Goal: Book appointment/travel/reservation

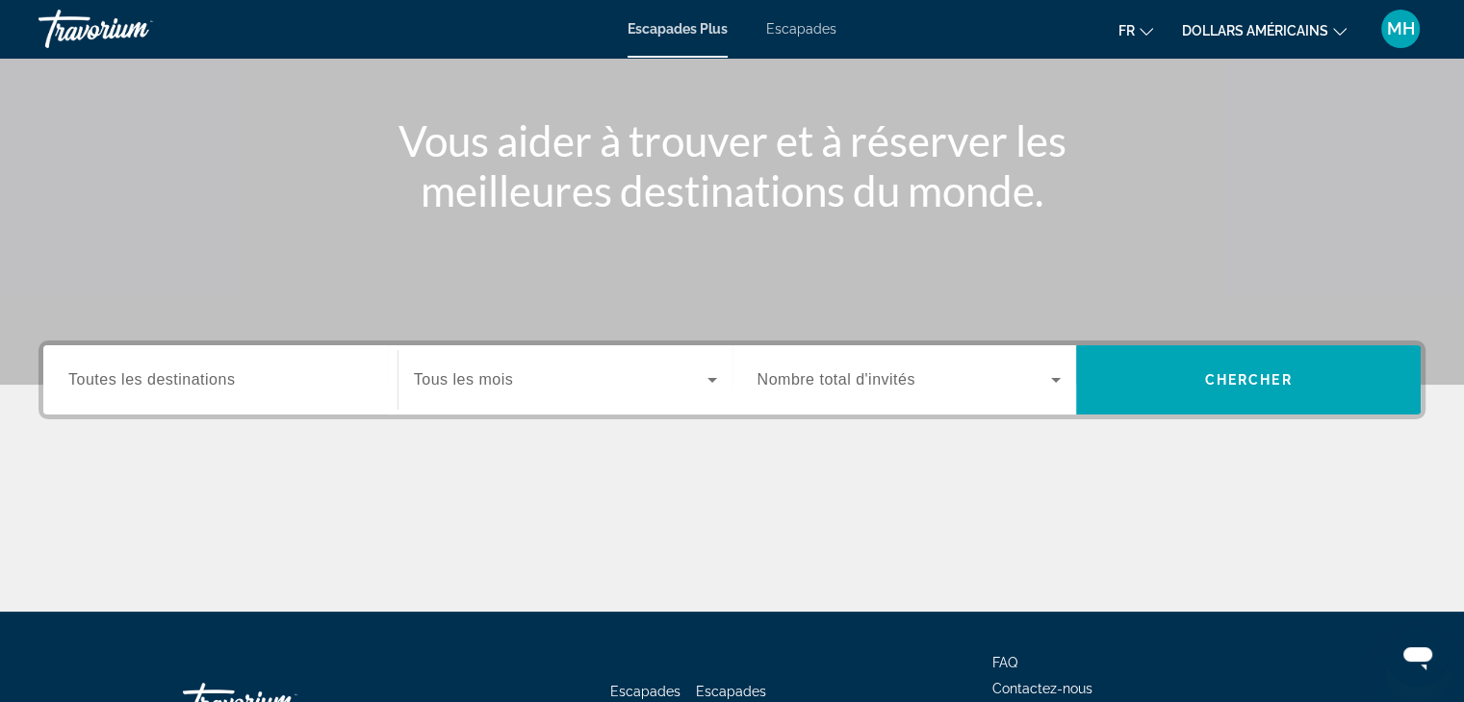
scroll to position [338, 0]
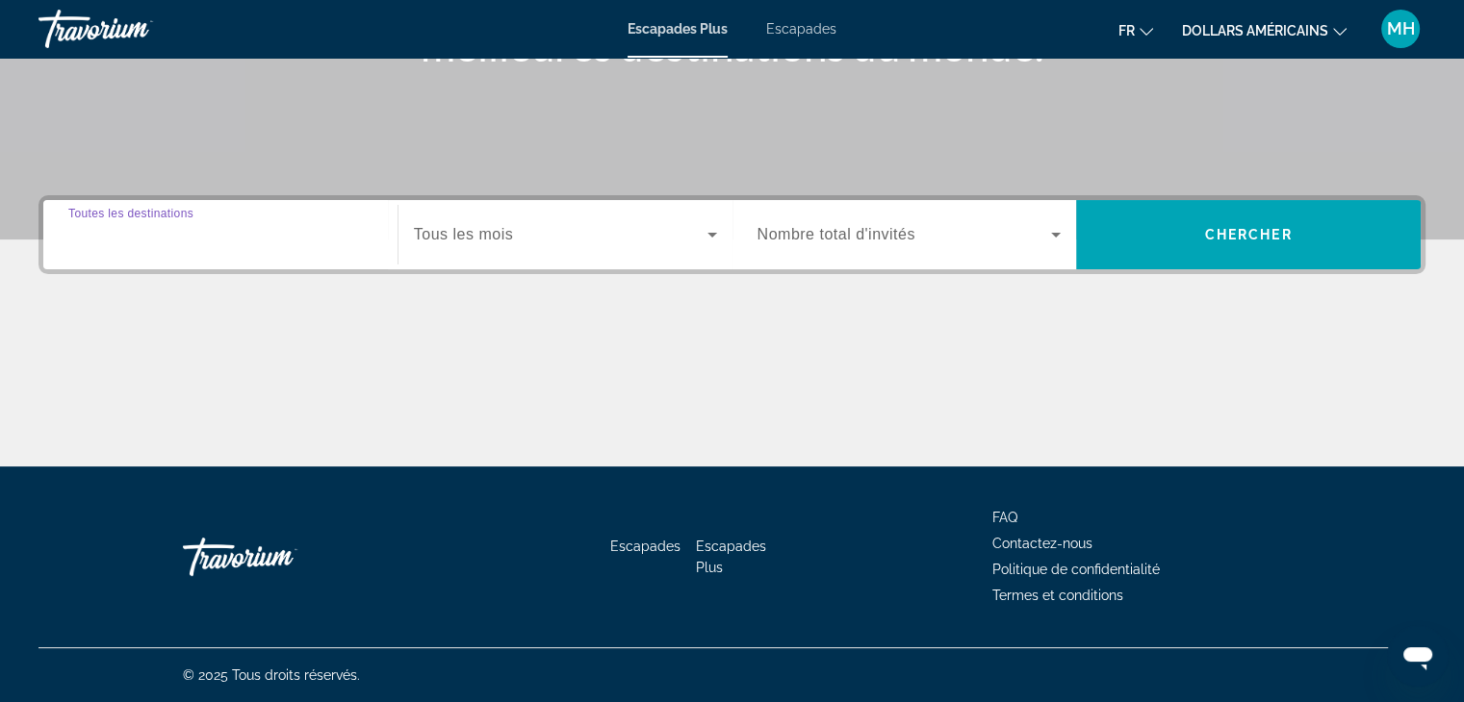
click at [308, 231] on input "Destination Toutes les destinations" at bounding box center [220, 235] width 304 height 23
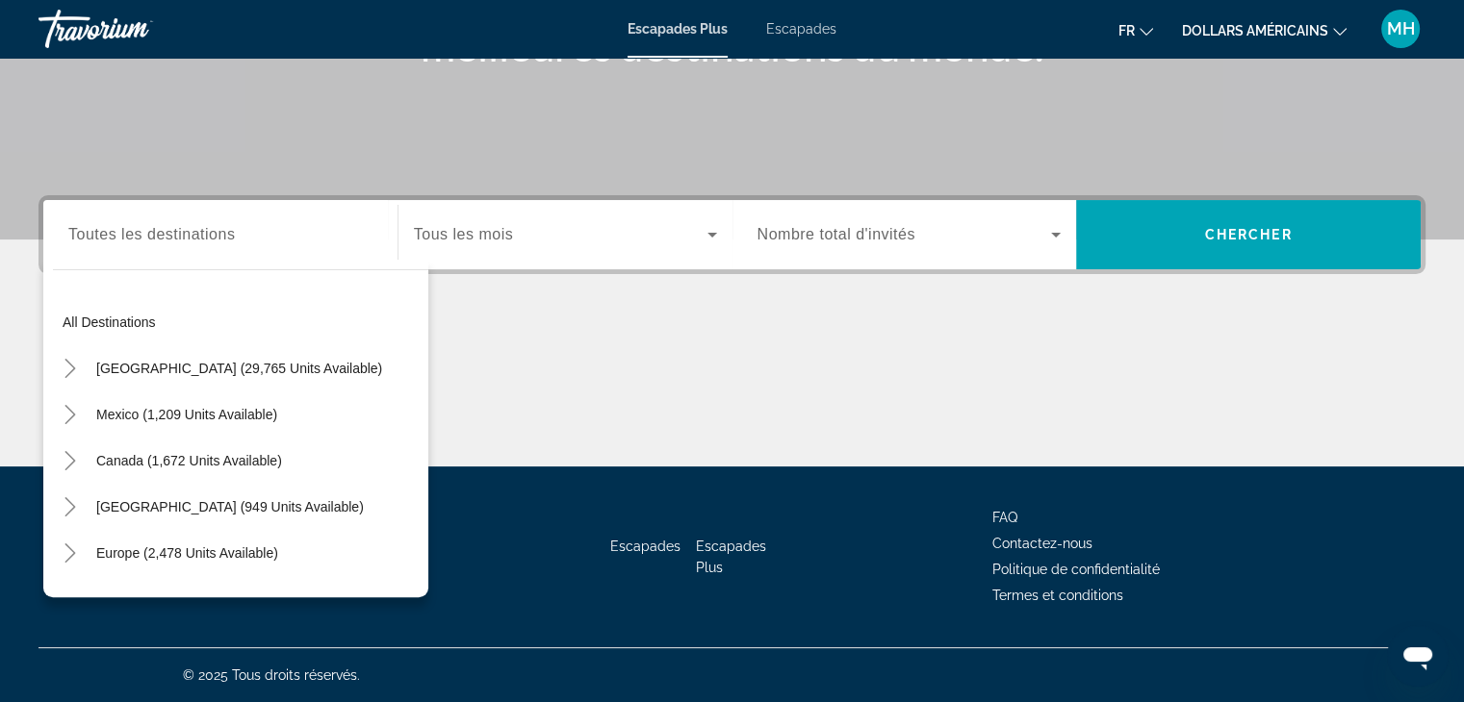
click at [1262, 31] on font "dollars américains" at bounding box center [1255, 30] width 146 height 15
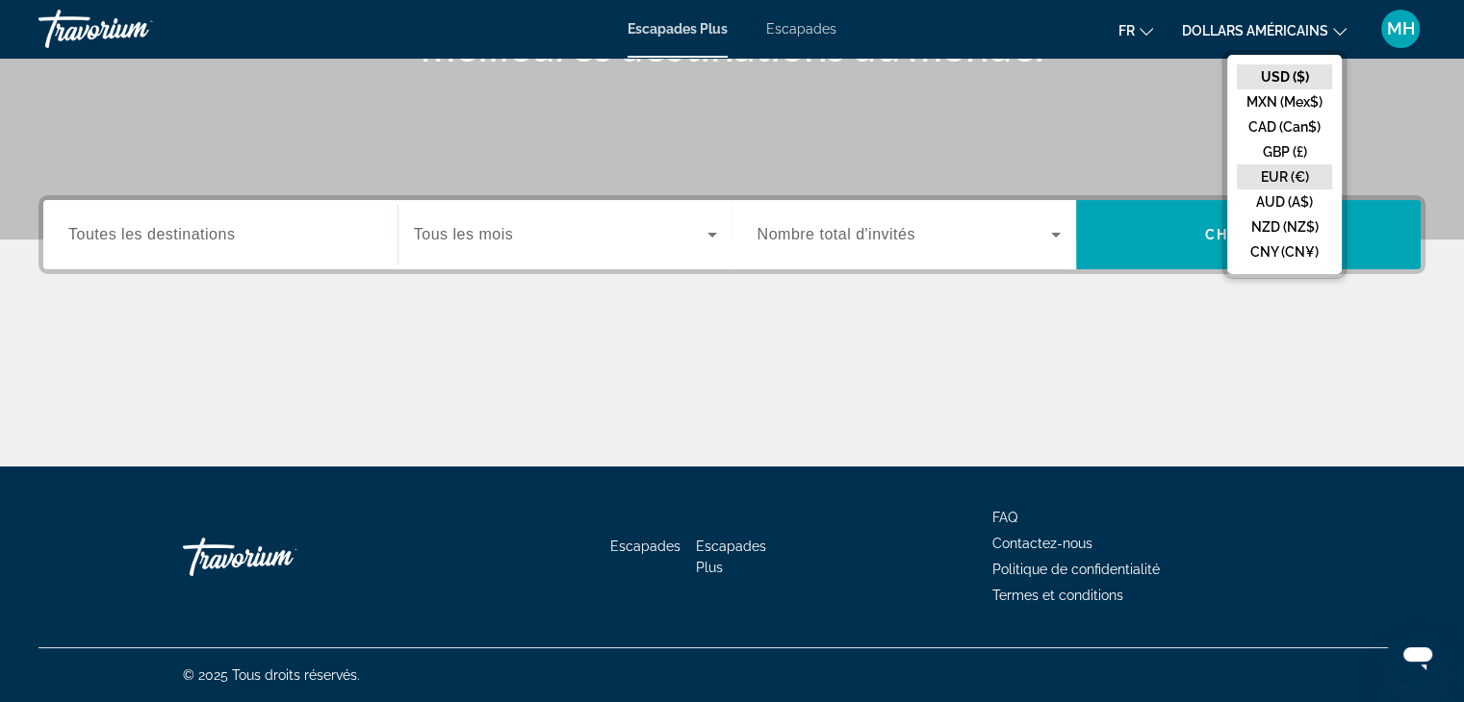
click at [1284, 172] on button "EUR (€)" at bounding box center [1283, 177] width 95 height 25
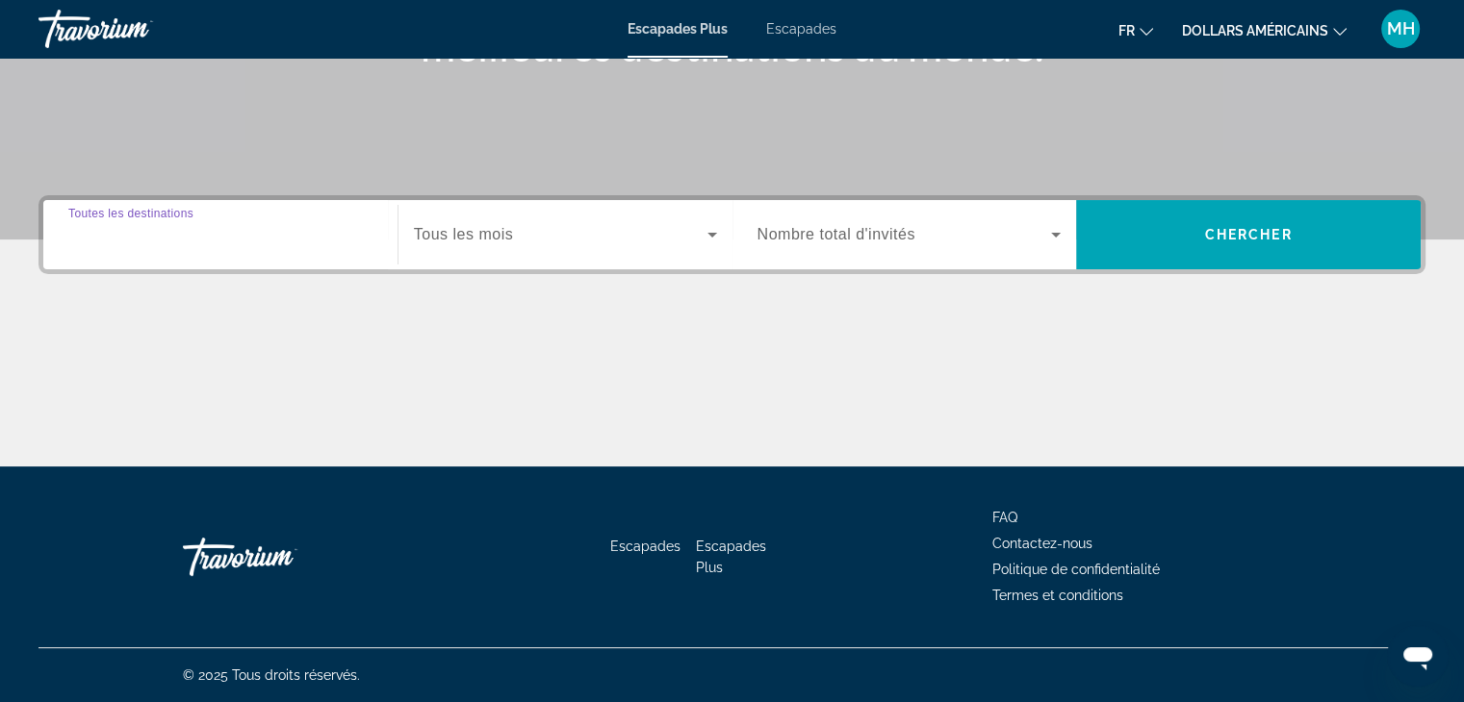
click at [362, 236] on input "Destination Toutes les destinations" at bounding box center [220, 235] width 304 height 23
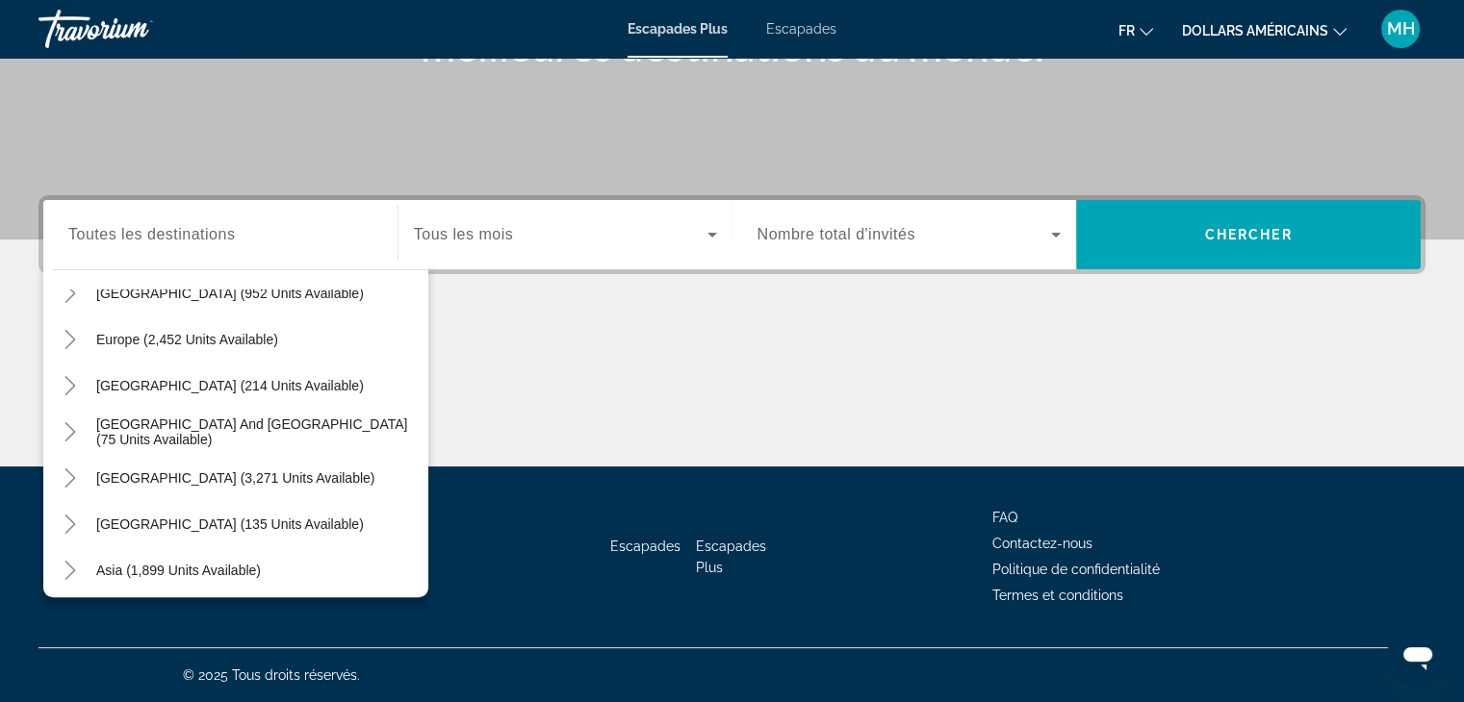
scroll to position [196, 0]
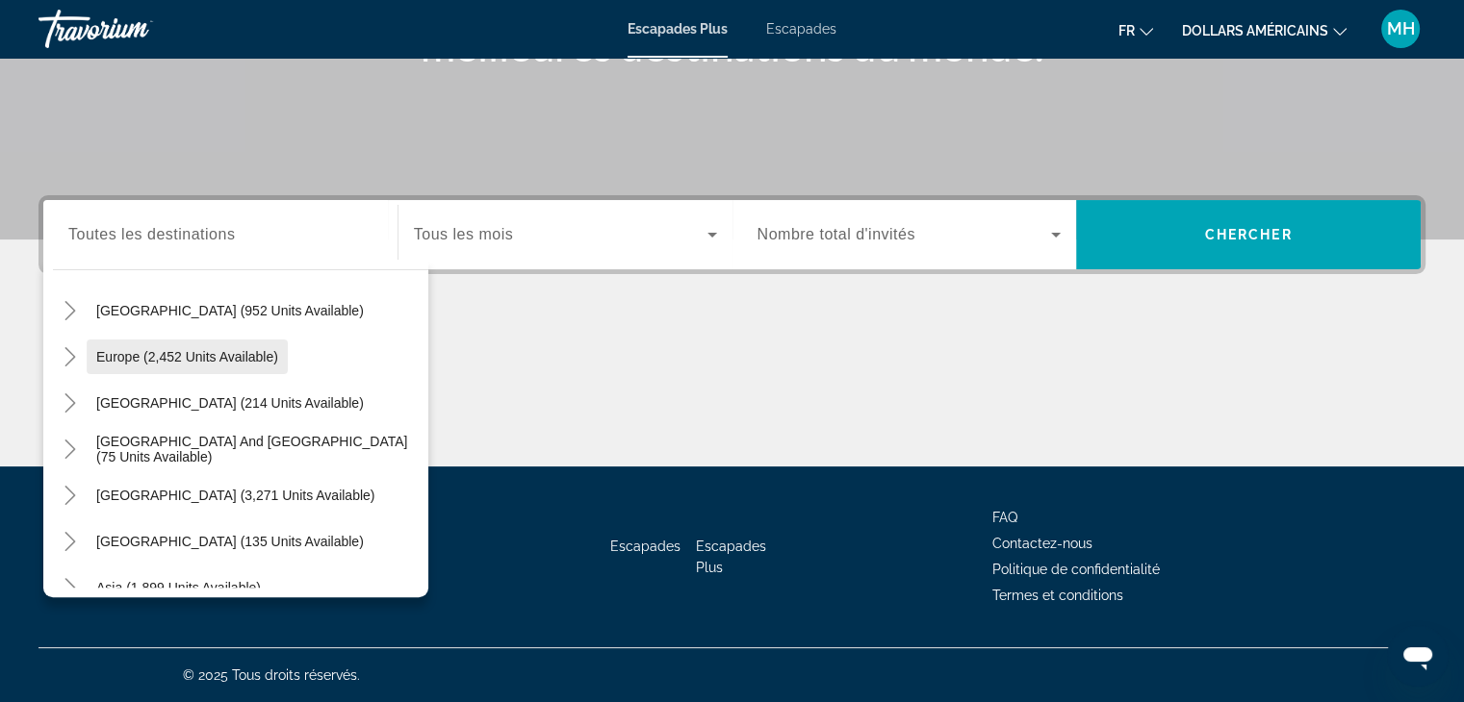
click at [186, 344] on span "Widget de recherche" at bounding box center [187, 357] width 201 height 46
type input "**********"
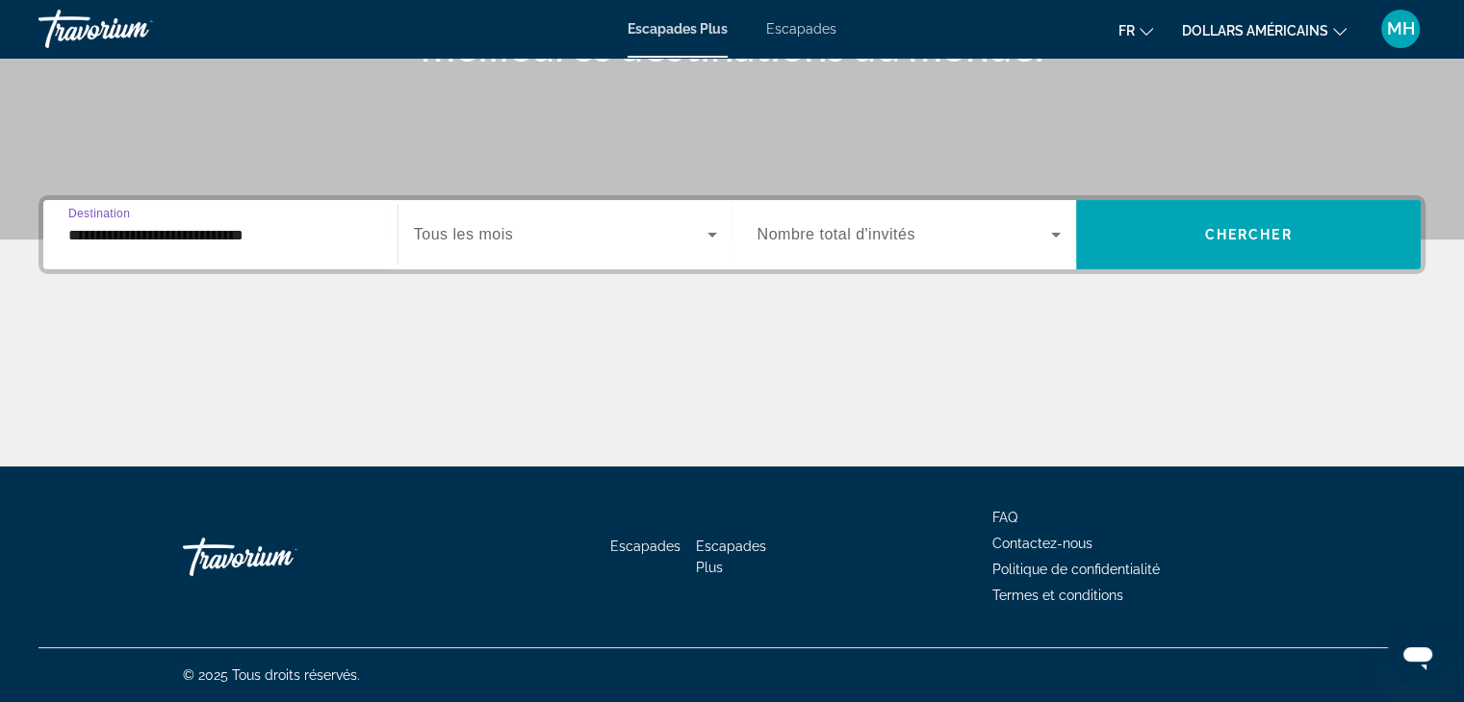
click at [336, 236] on input "**********" at bounding box center [220, 235] width 304 height 23
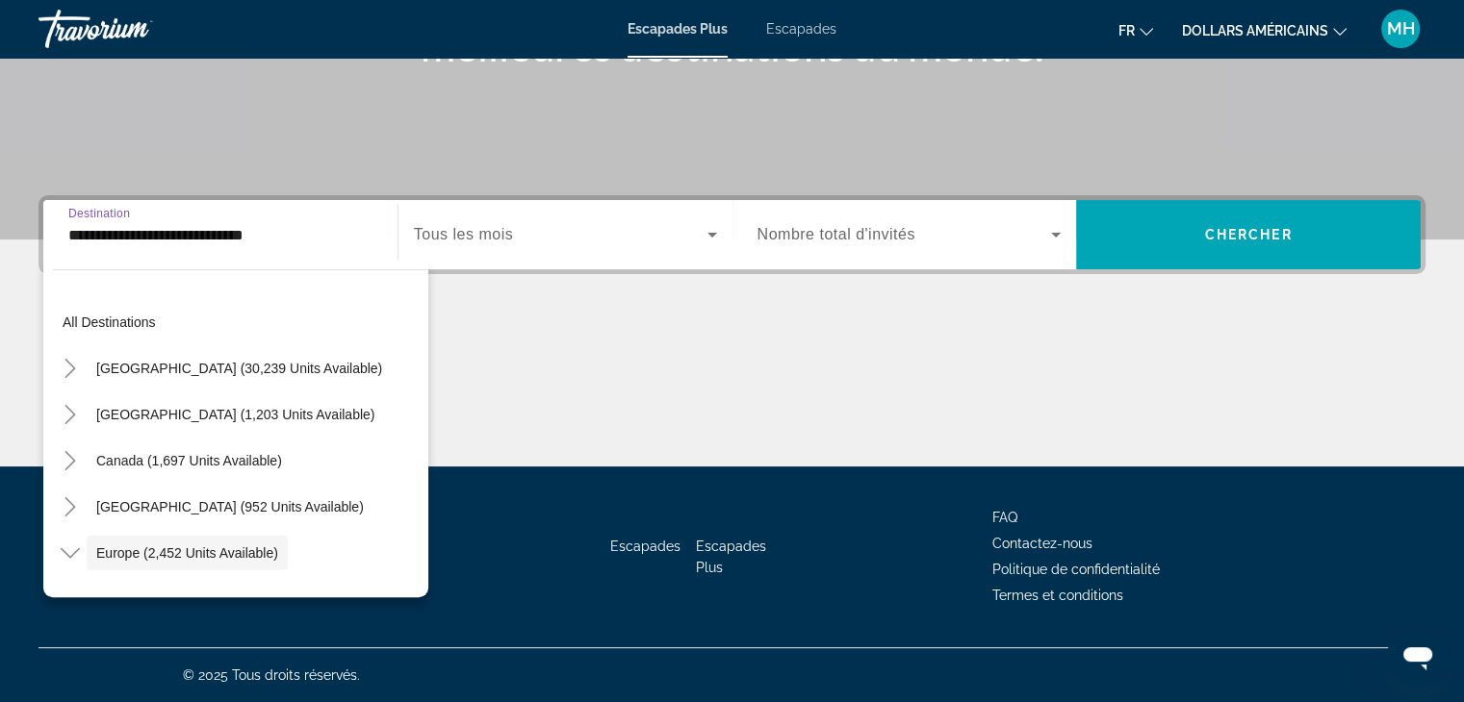
scroll to position [115, 0]
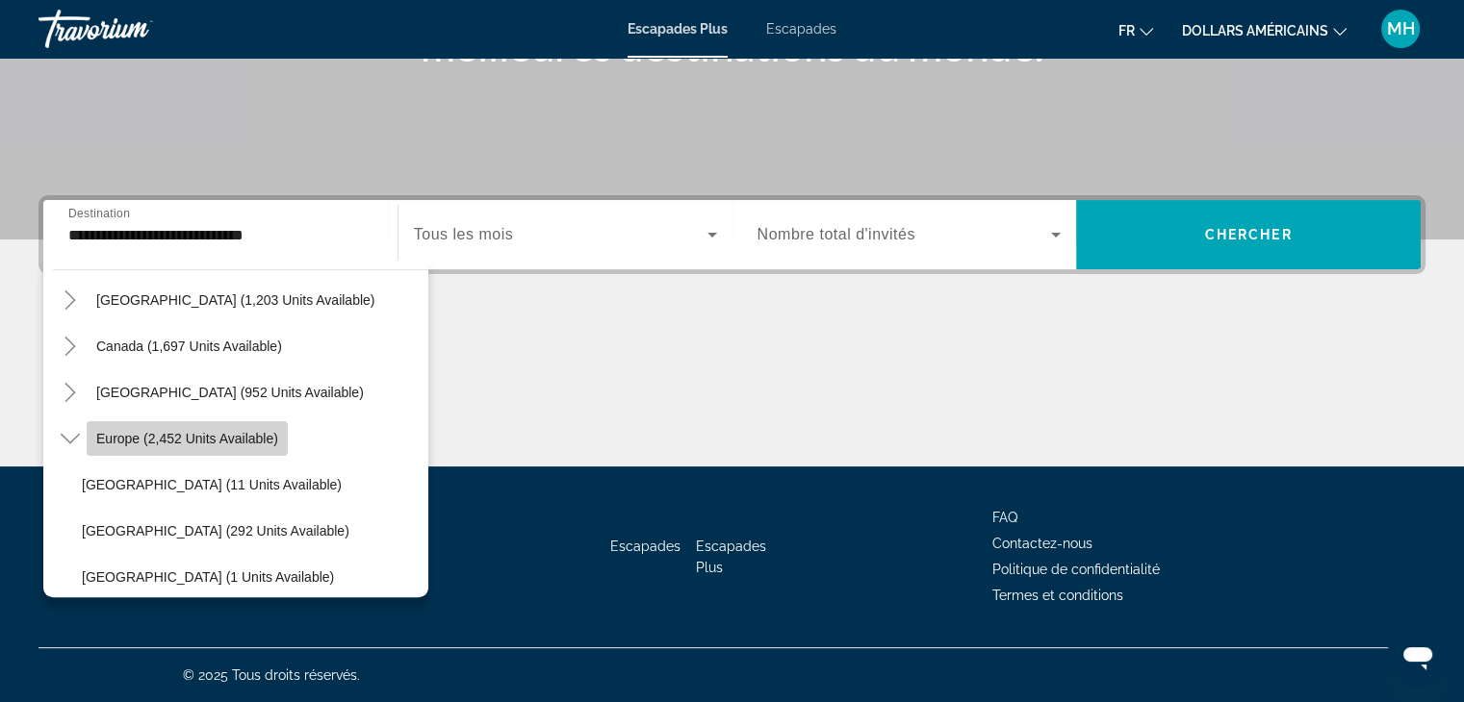
click at [189, 432] on span "Europe (2,452 units available)" at bounding box center [187, 438] width 182 height 15
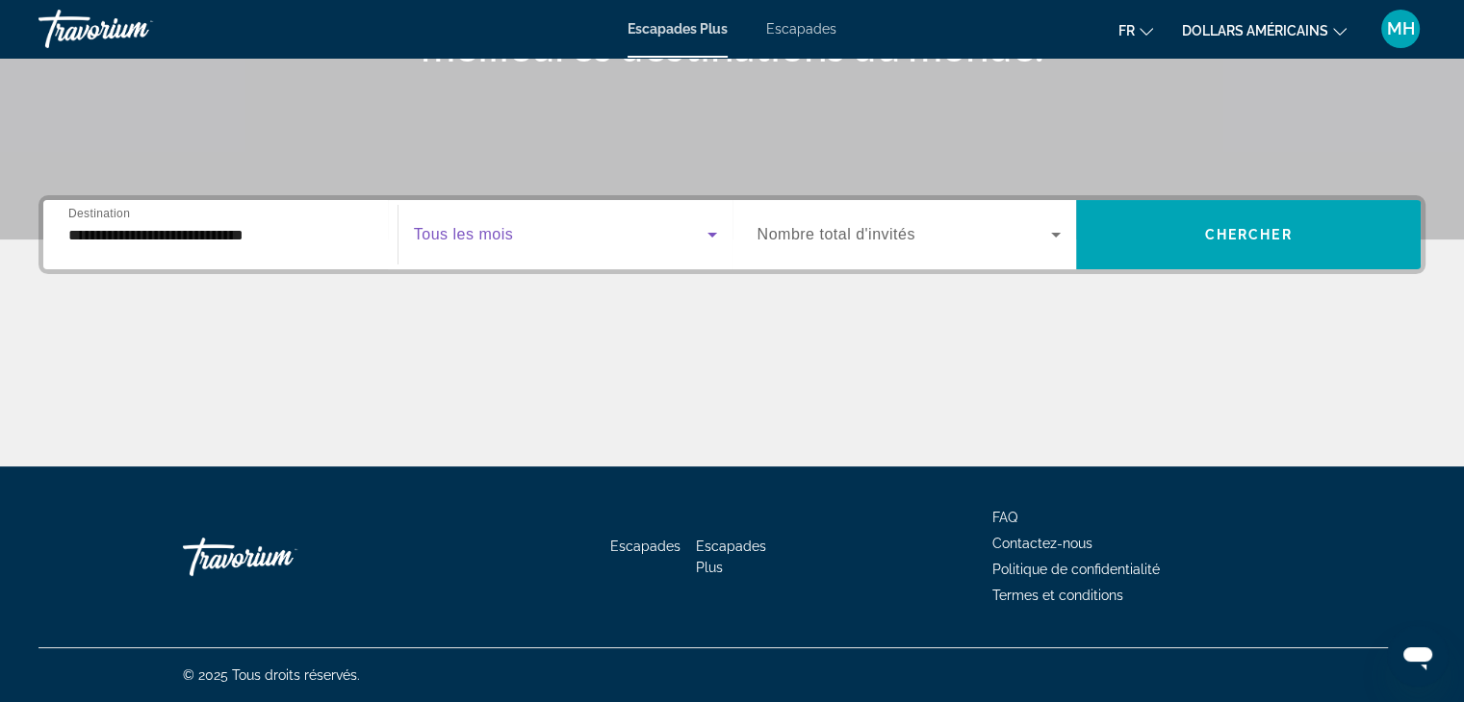
click at [704, 240] on icon "Widget de recherche" at bounding box center [712, 234] width 23 height 23
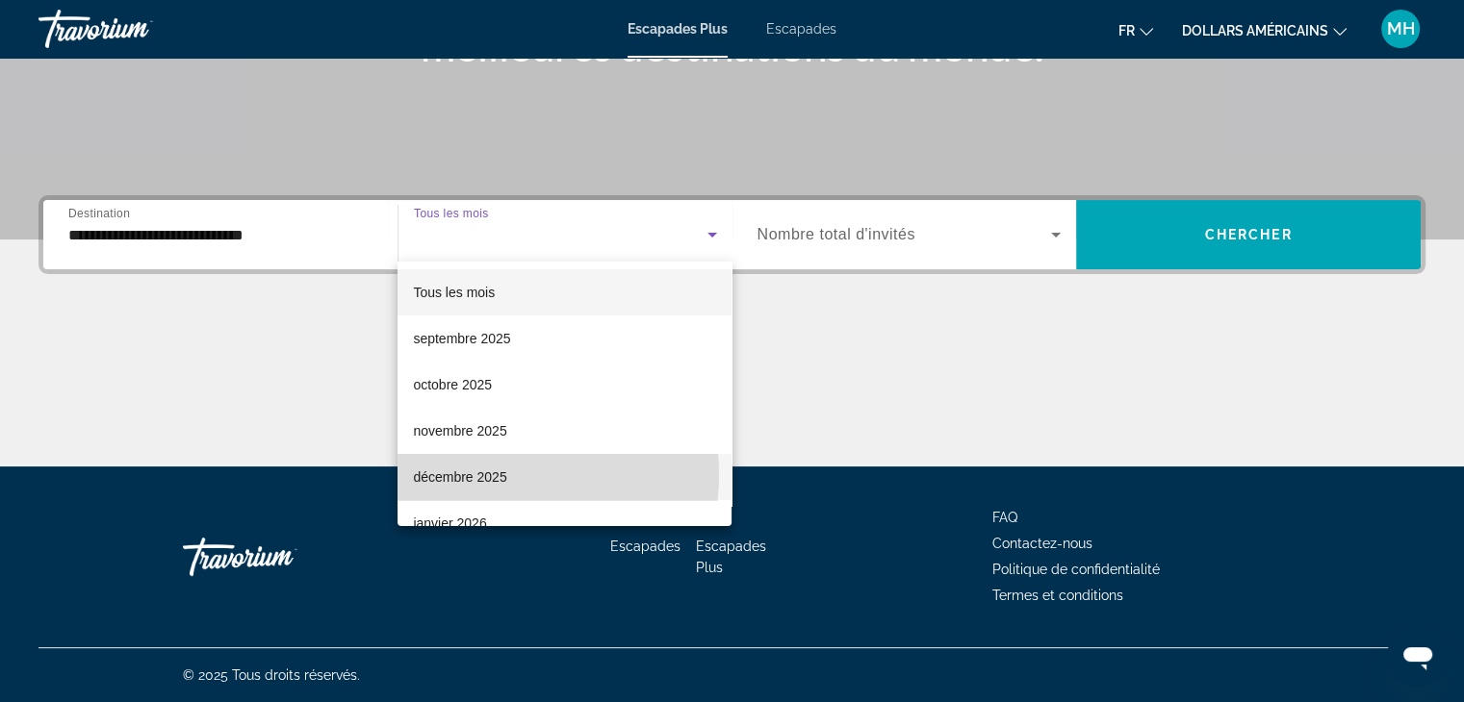
click at [498, 475] on font "décembre 2025" at bounding box center [459, 477] width 93 height 15
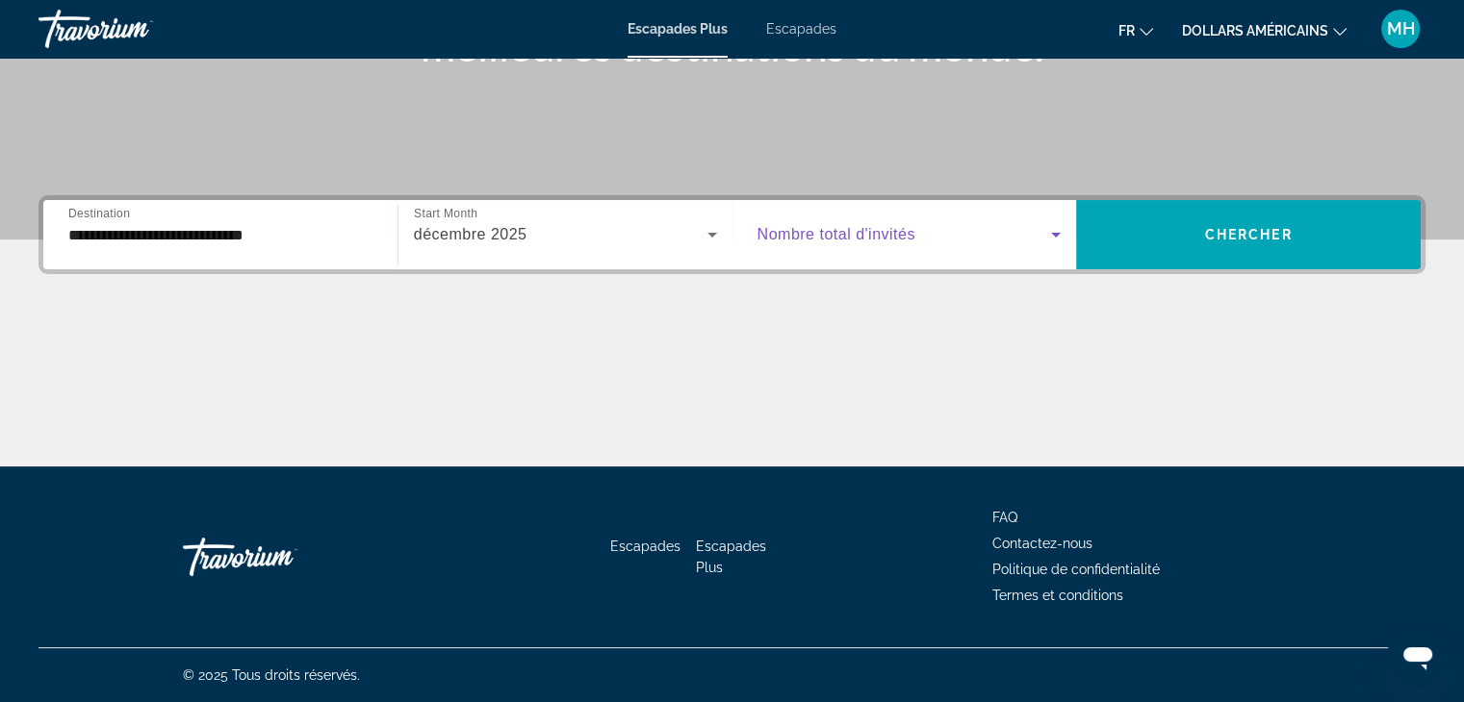
click at [1051, 239] on icon "Widget de recherche" at bounding box center [1055, 234] width 23 height 23
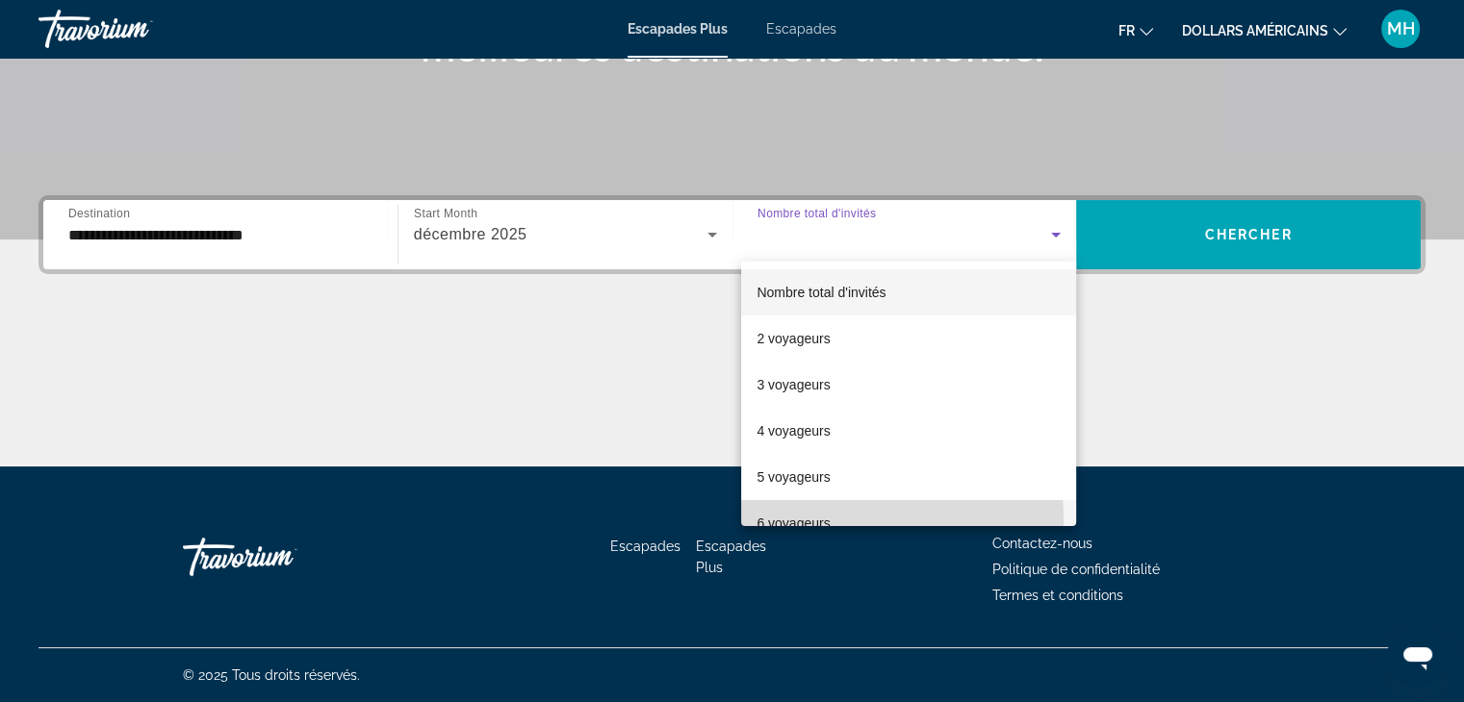
click at [824, 520] on font "6 voyageurs" at bounding box center [792, 523] width 73 height 15
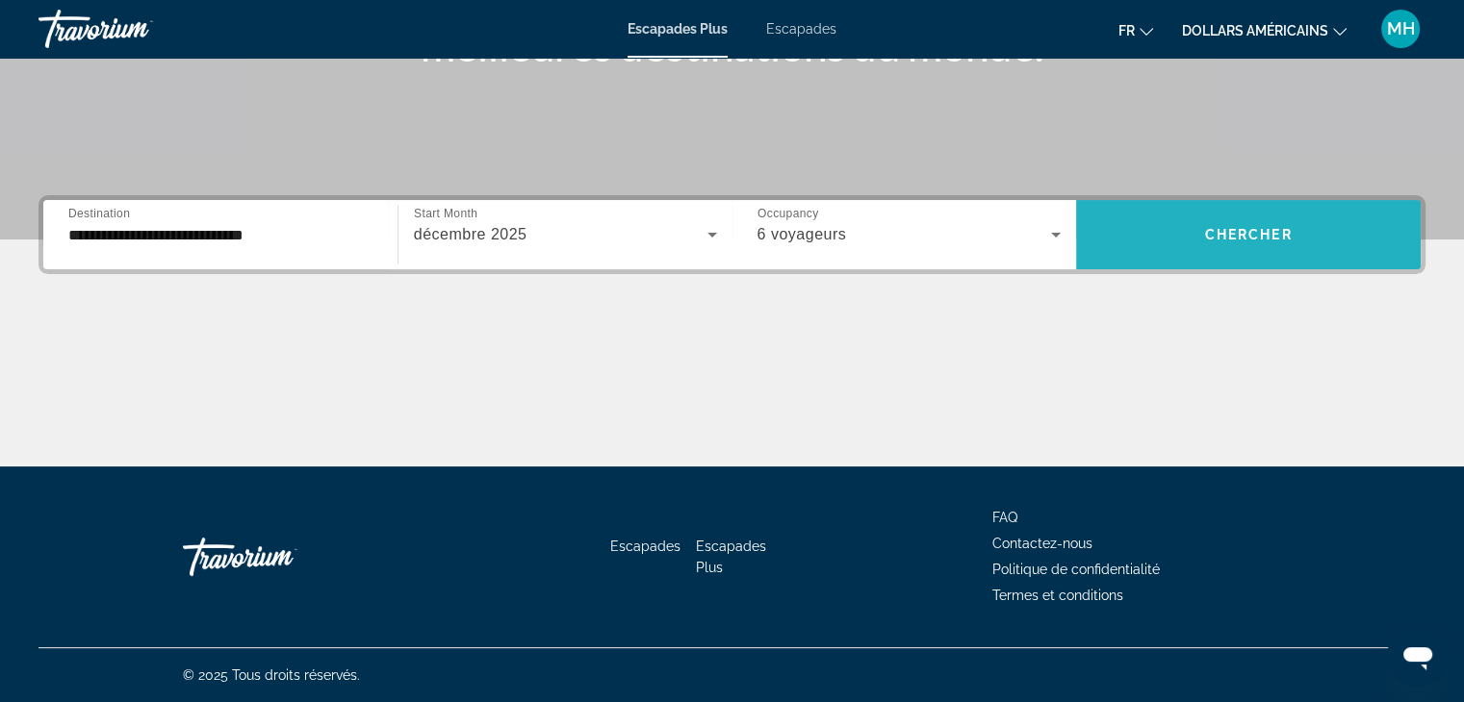
click at [1250, 229] on span "Chercher" at bounding box center [1249, 234] width 88 height 15
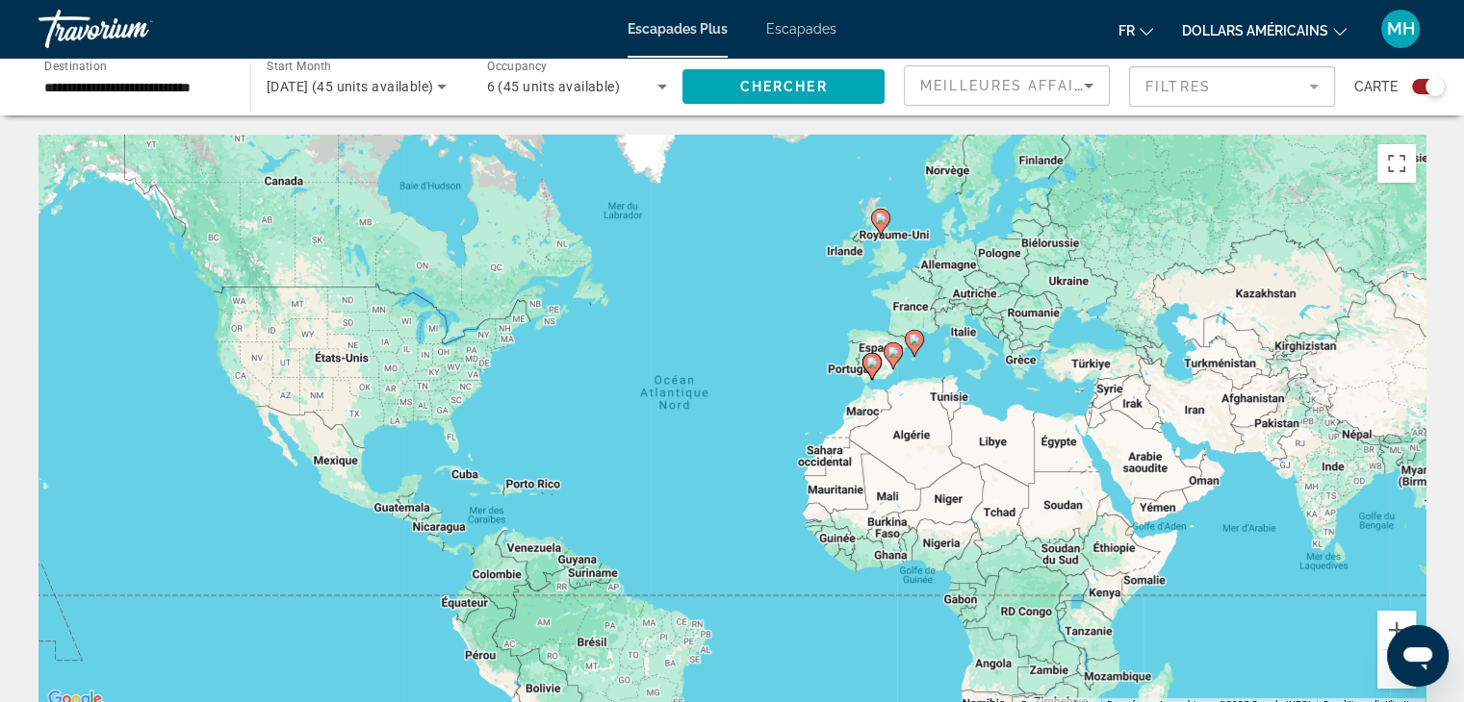
click at [879, 220] on image "Contenu principal" at bounding box center [881, 219] width 12 height 12
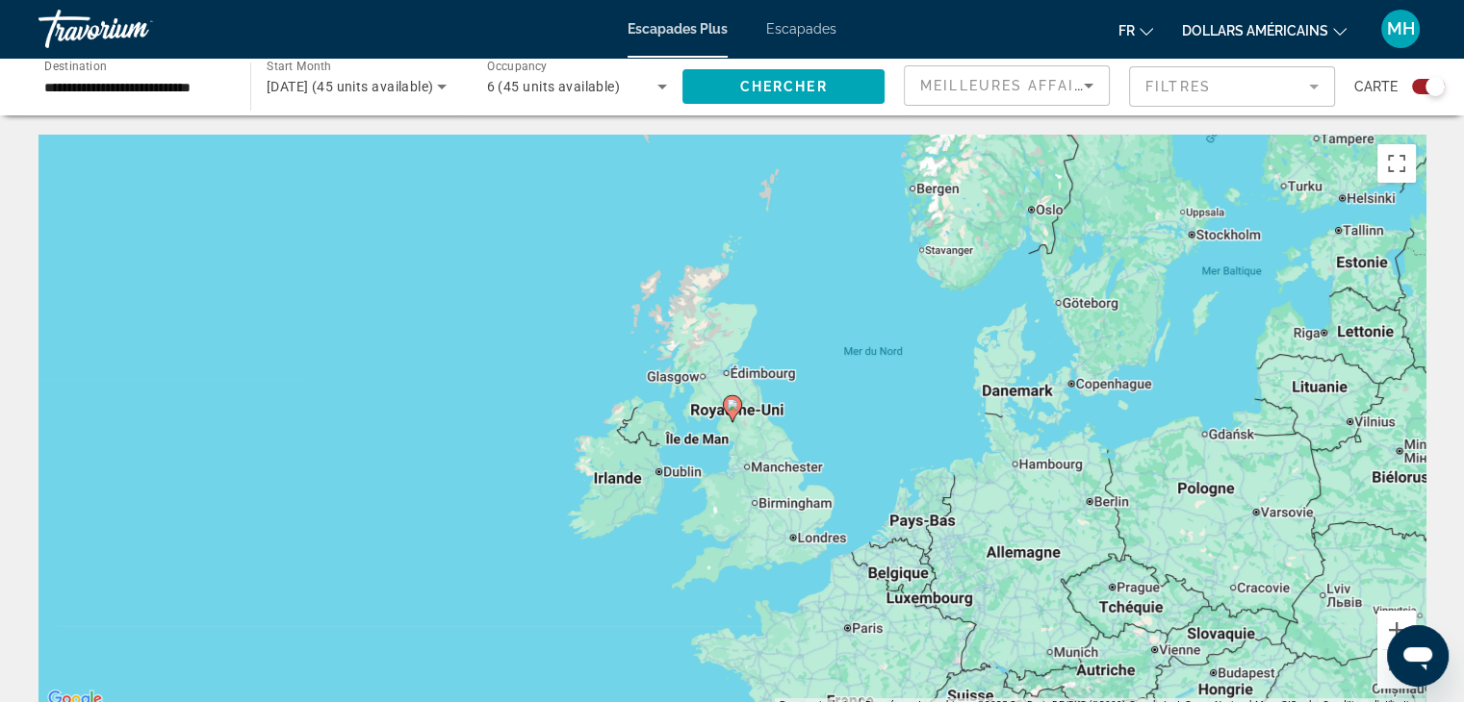
click at [731, 407] on image "Contenu principal" at bounding box center [732, 405] width 12 height 12
type input "**********"
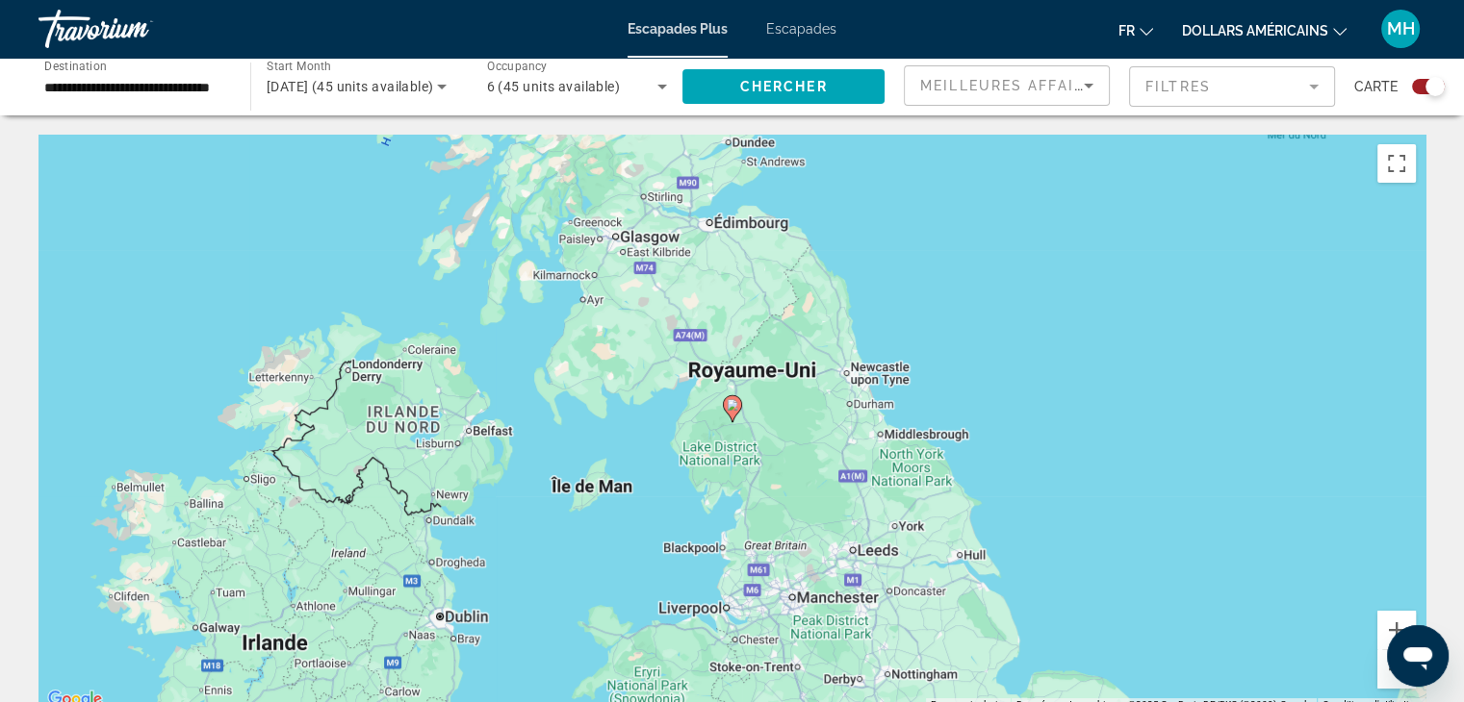
click at [711, 224] on div "Pour naviguer, appuyez sur les touches fléchées. Pour activer le glissement ave…" at bounding box center [731, 423] width 1387 height 577
click at [785, 79] on span "Chercher" at bounding box center [784, 86] width 88 height 15
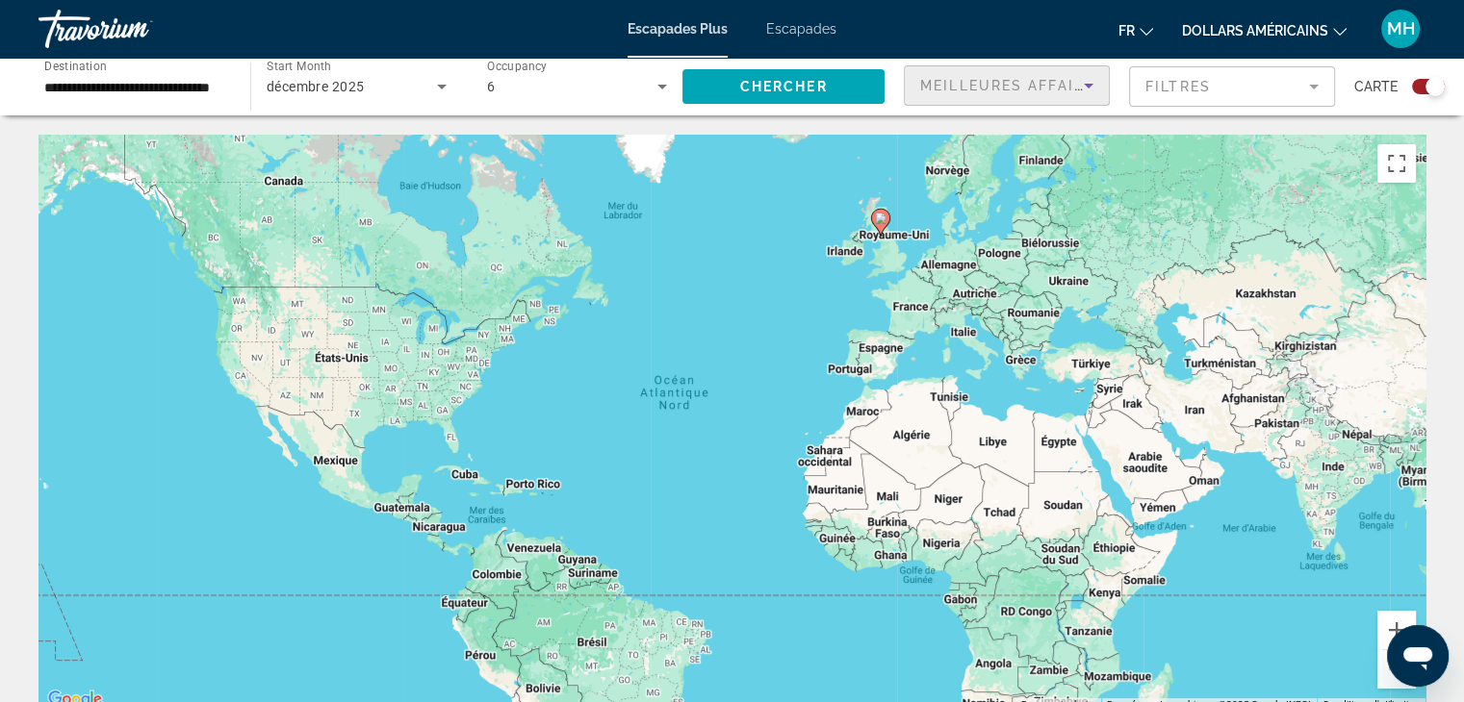
click at [966, 86] on span "Meilleures affaires" at bounding box center [1012, 85] width 185 height 15
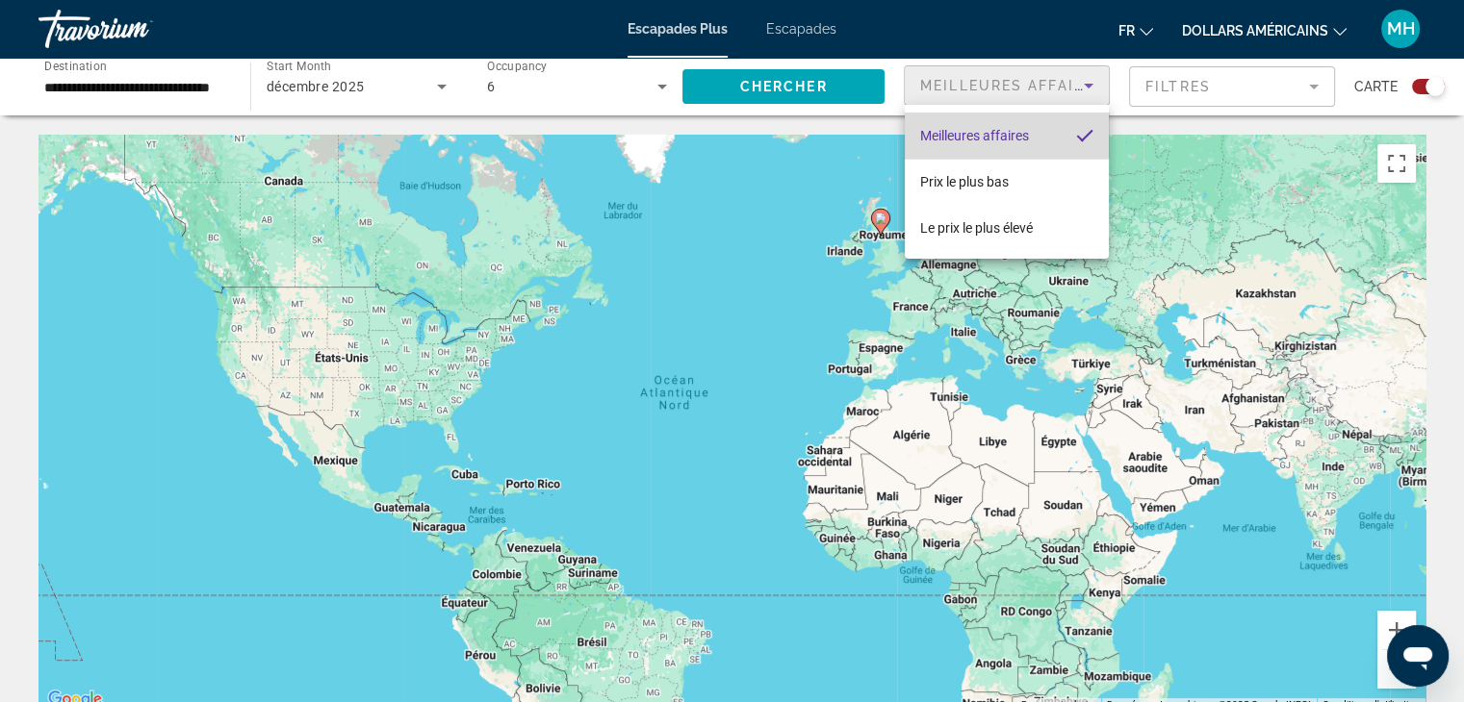
click at [968, 128] on font "Meilleures affaires" at bounding box center [974, 135] width 109 height 15
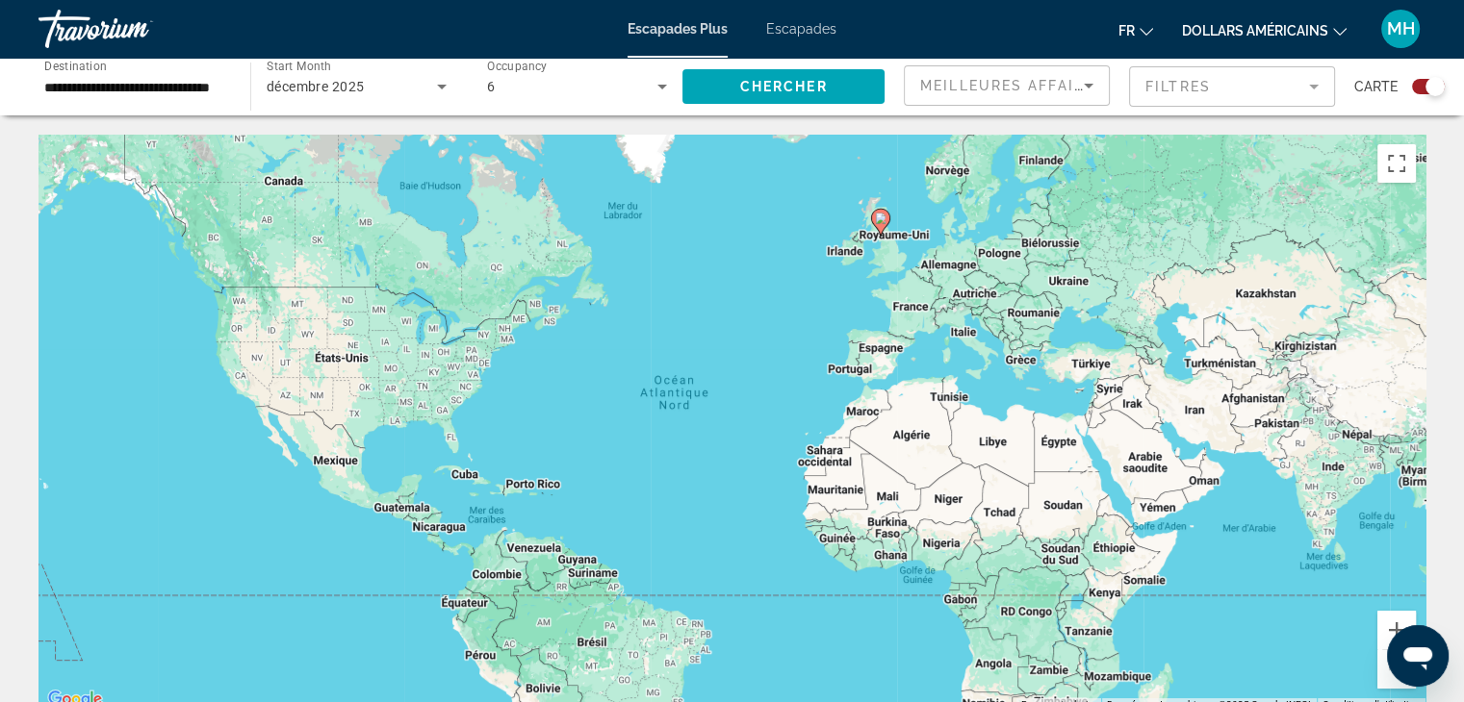
click at [1205, 77] on mat-form-field "Filtres" at bounding box center [1232, 86] width 206 height 40
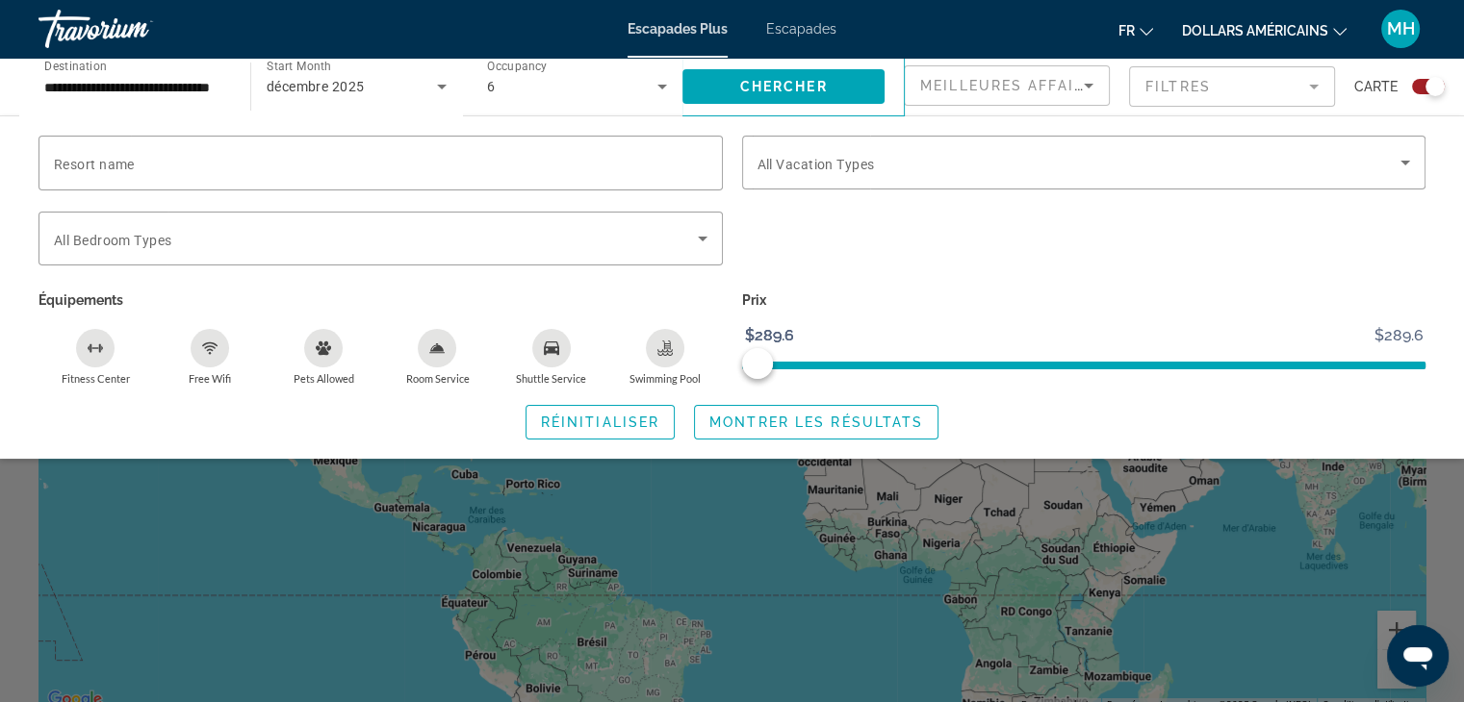
click at [730, 536] on div "Search widget" at bounding box center [732, 496] width 1464 height 414
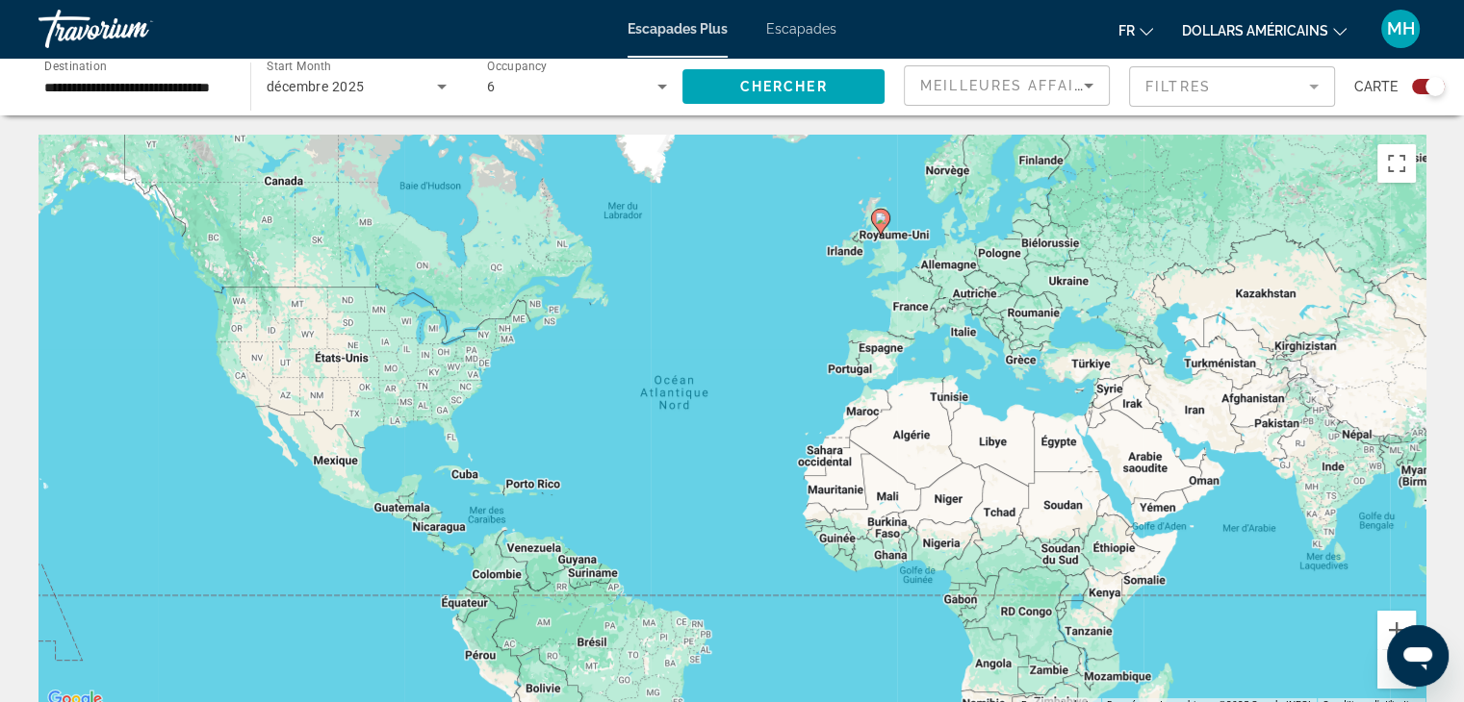
click at [701, 379] on div "Pour activer le glissement avec le clavier, appuyez sur Alt+Entrée. Une fois ce…" at bounding box center [731, 423] width 1387 height 577
click at [874, 217] on icon "Contenu principal" at bounding box center [879, 222] width 17 height 25
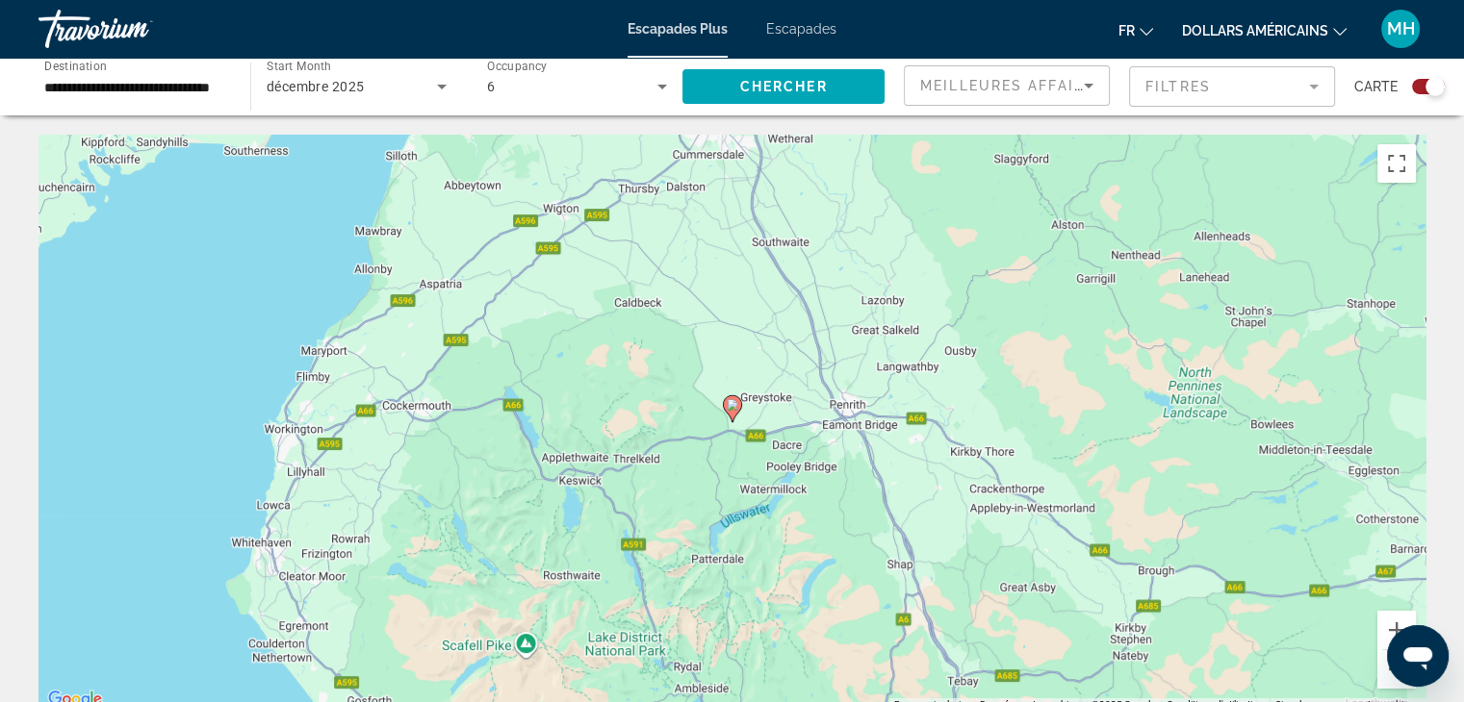
click at [931, 355] on div "Pour naviguer, appuyez sur les touches fléchées. Pour activer le glissement ave…" at bounding box center [731, 423] width 1387 height 577
click at [1402, 156] on button "Passer en plein écran" at bounding box center [1396, 163] width 38 height 38
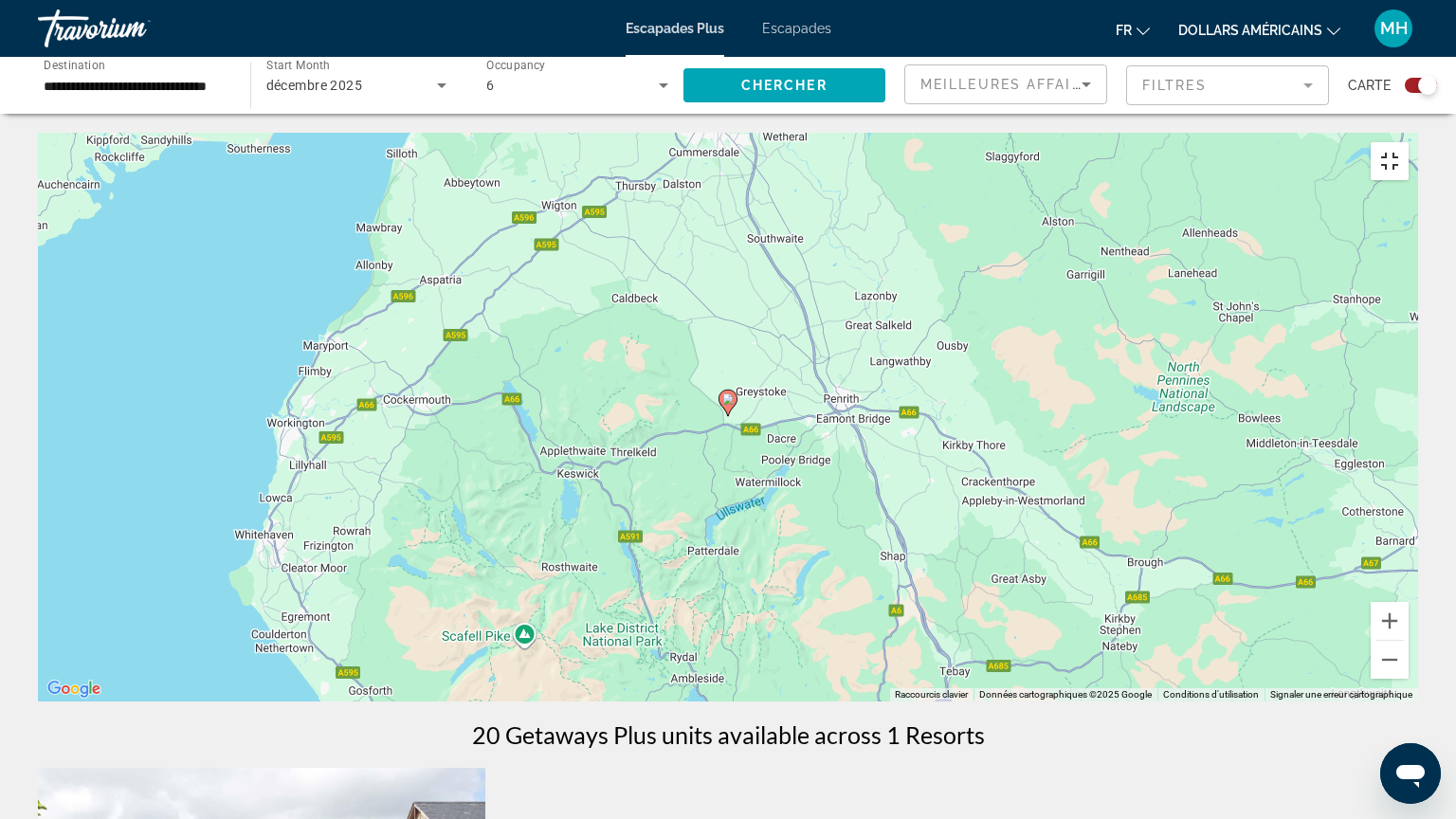
click at [1409, 142] on button "Passer en plein écran" at bounding box center [1389, 161] width 37 height 37
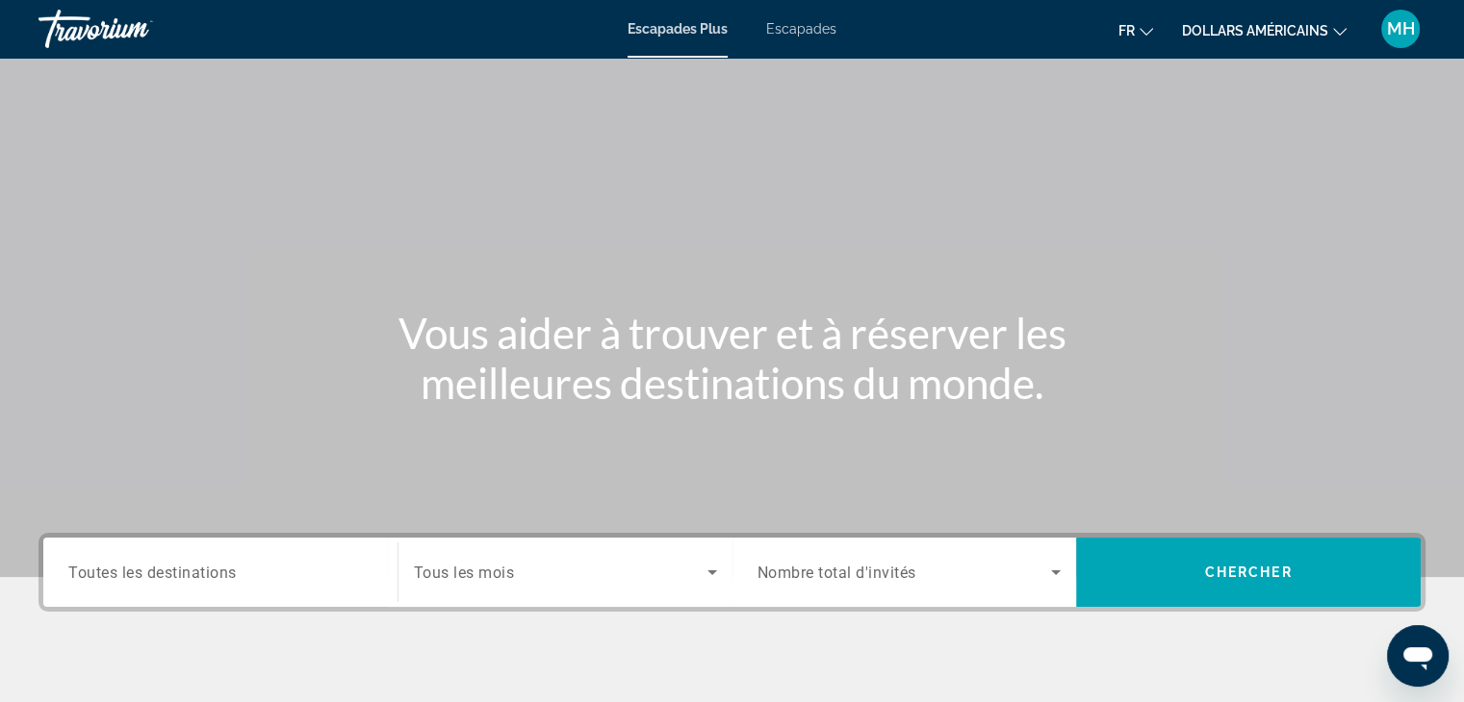
scroll to position [338, 0]
